Goal: Transaction & Acquisition: Obtain resource

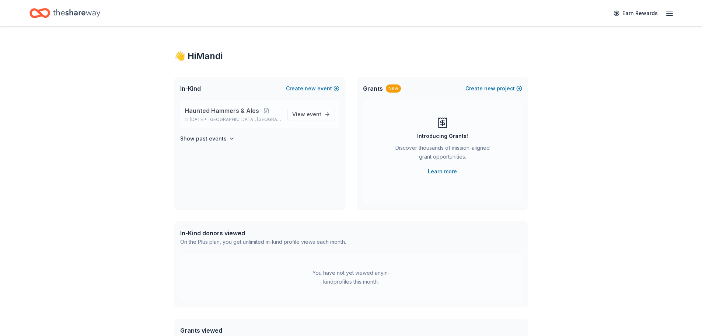
click at [208, 115] on span "Haunted Hammers & Ales" at bounding box center [222, 110] width 74 height 9
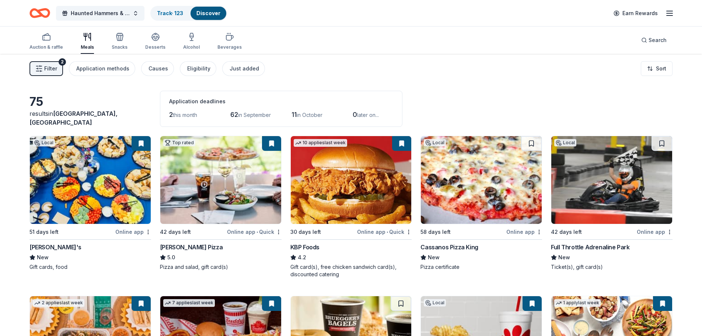
click at [32, 252] on div "Izzy's New Gift cards, food" at bounding box center [90, 256] width 122 height 28
click at [92, 13] on span "Haunted Hammers & Ales" at bounding box center [100, 13] width 59 height 9
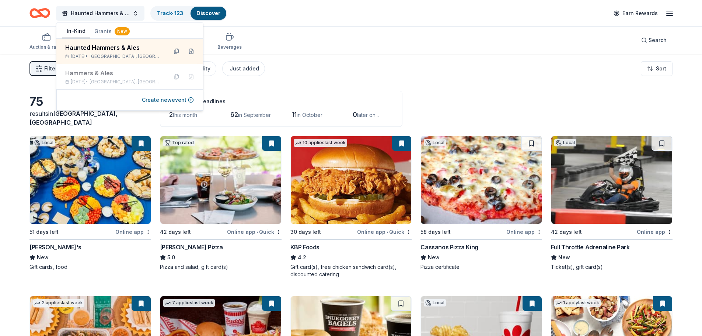
click at [538, 27] on div "Auction & raffle Meals Snacks Desserts Alcohol Beverages Search" at bounding box center [350, 40] width 643 height 27
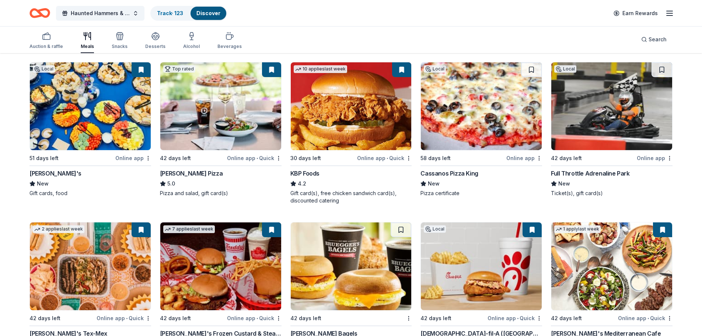
scroll to position [110, 0]
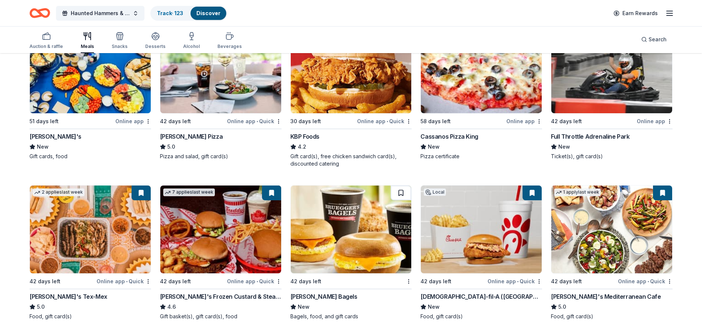
click at [401, 191] on button at bounding box center [400, 192] width 21 height 15
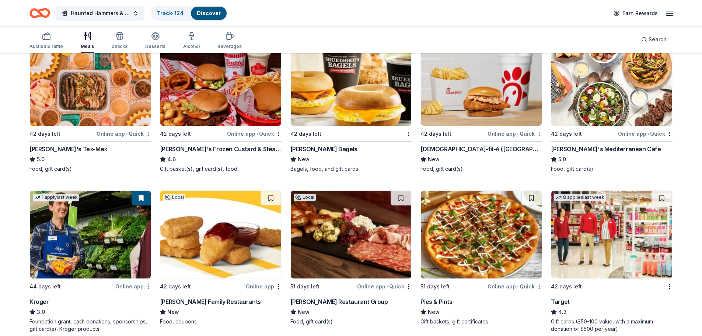
scroll to position [295, 0]
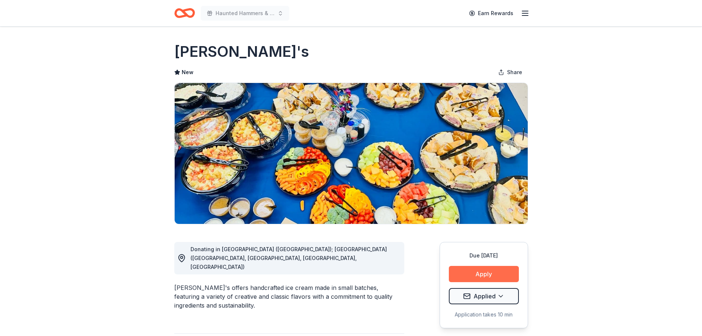
click at [495, 277] on button "Apply" at bounding box center [484, 274] width 70 height 16
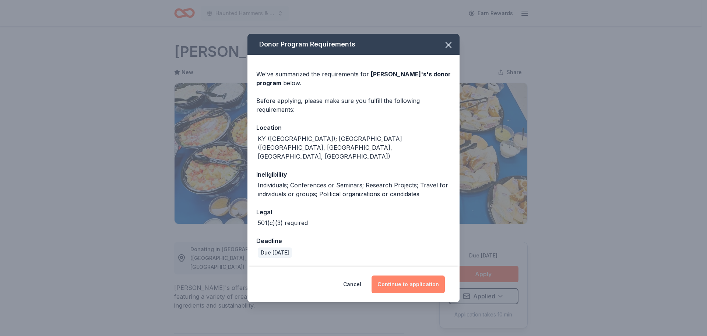
click at [414, 279] on button "Continue to application" at bounding box center [408, 284] width 73 height 18
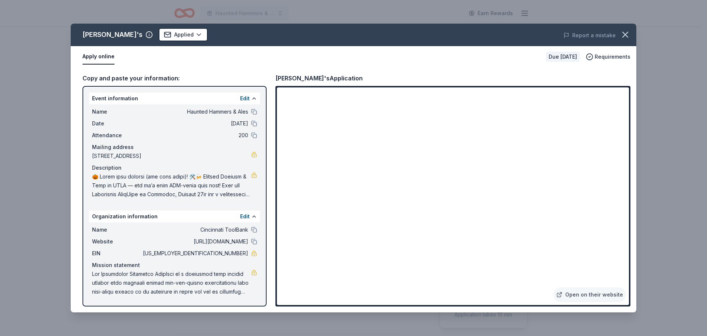
click at [207, 190] on span at bounding box center [171, 185] width 159 height 27
click at [254, 176] on link at bounding box center [254, 175] width 6 height 6
